Goal: Check status: Check status

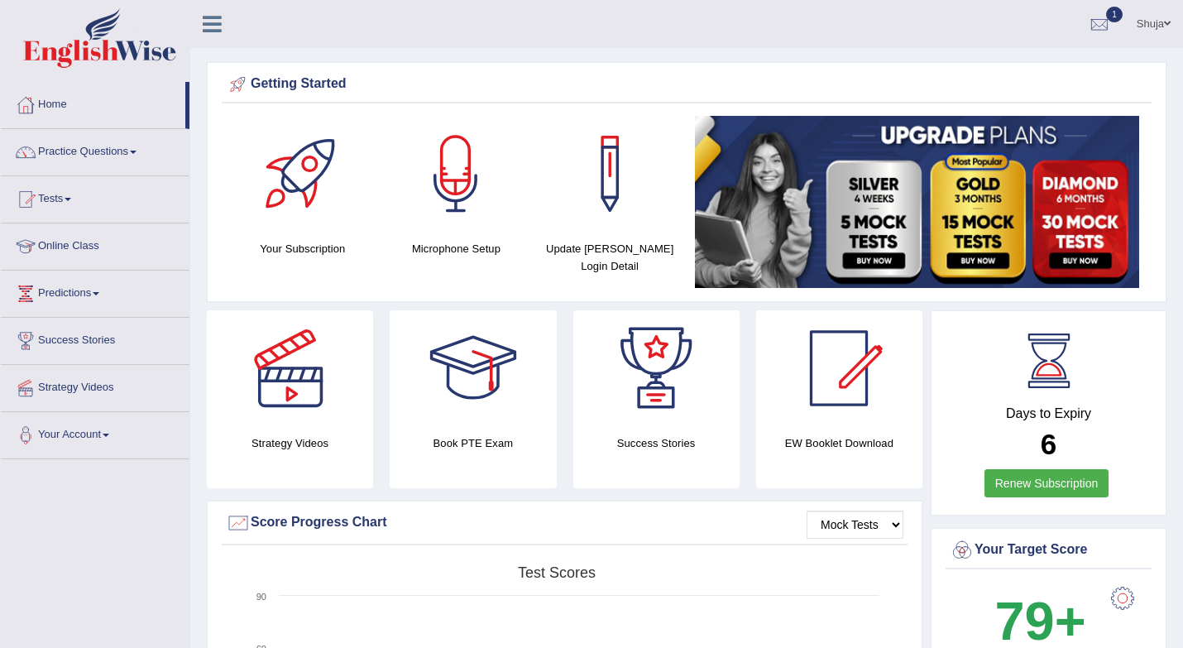
click at [476, 434] on h4 "Book PTE Exam" at bounding box center [473, 442] width 166 height 17
click at [473, 444] on h4 "Book PTE Exam" at bounding box center [473, 442] width 166 height 17
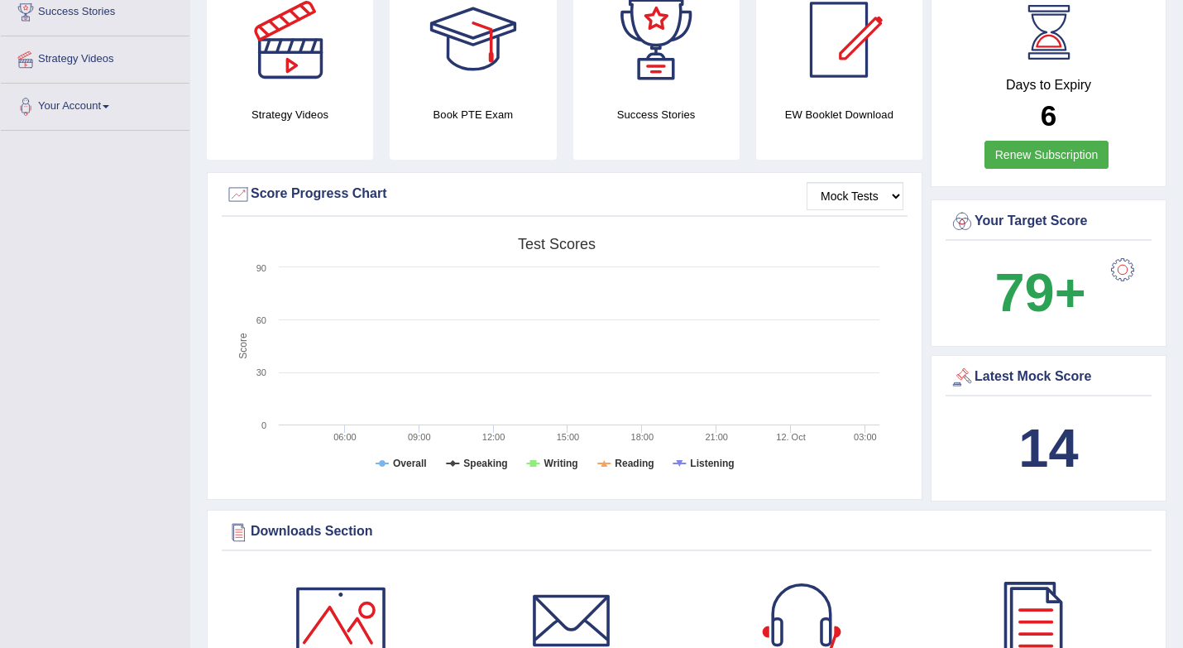
scroll to position [427, 0]
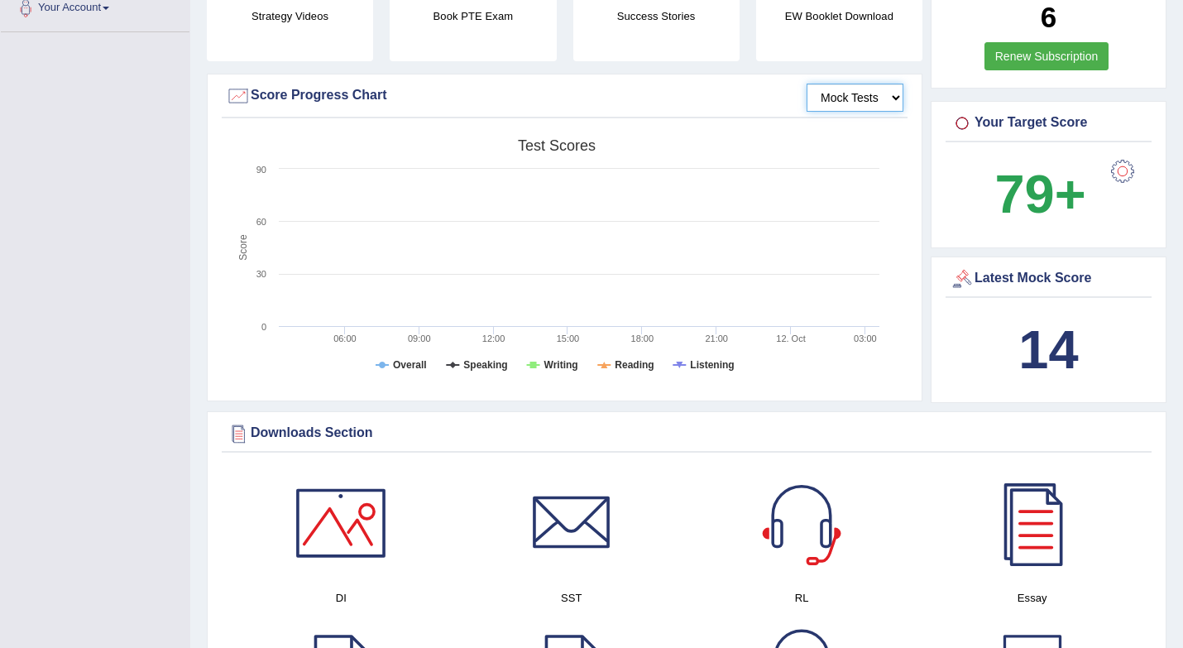
click at [863, 94] on select "Mock Tests" at bounding box center [855, 98] width 97 height 28
click at [1018, 199] on b "79+" at bounding box center [1040, 194] width 91 height 60
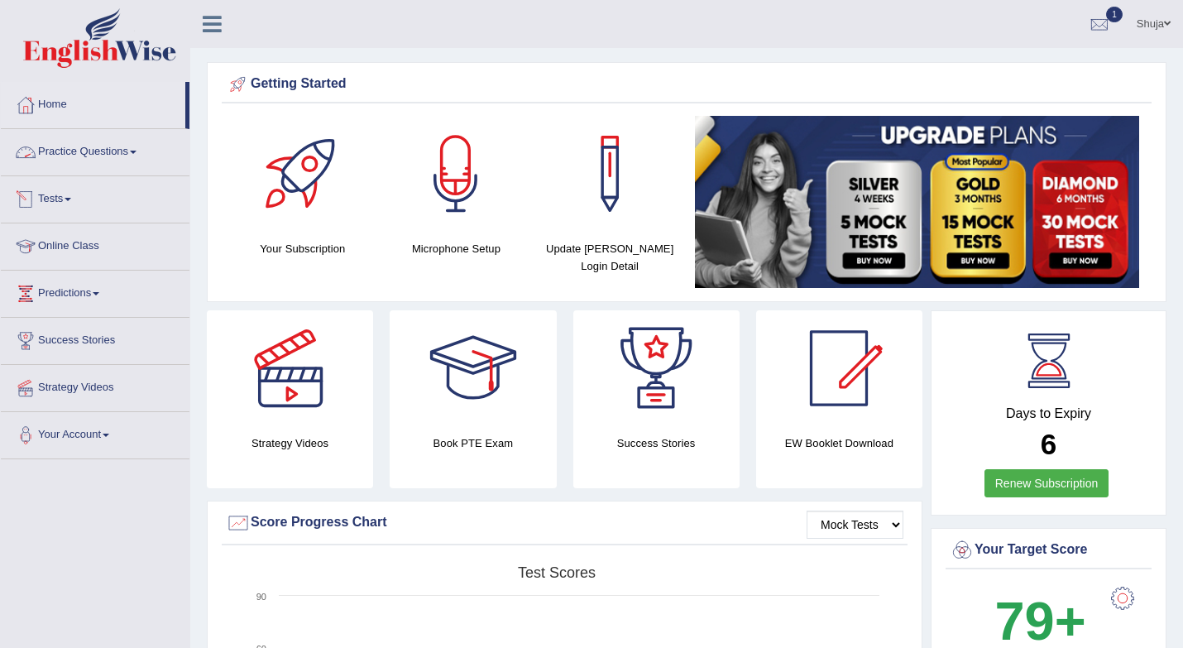
click at [65, 200] on link "Tests" at bounding box center [95, 196] width 189 height 41
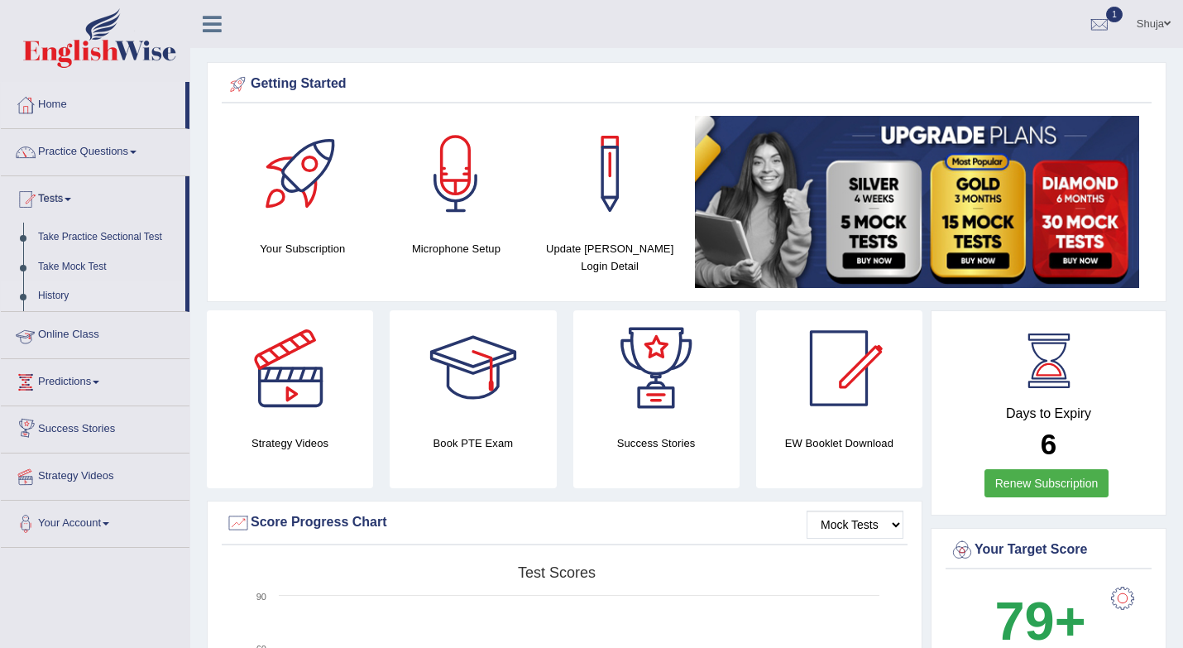
click at [54, 292] on link "History" at bounding box center [108, 296] width 155 height 30
